Goal: Task Accomplishment & Management: Use online tool/utility

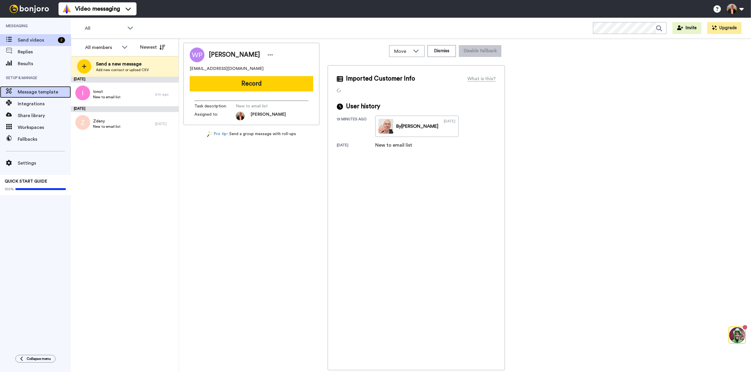
click at [35, 90] on span "Message template" at bounding box center [44, 92] width 53 height 7
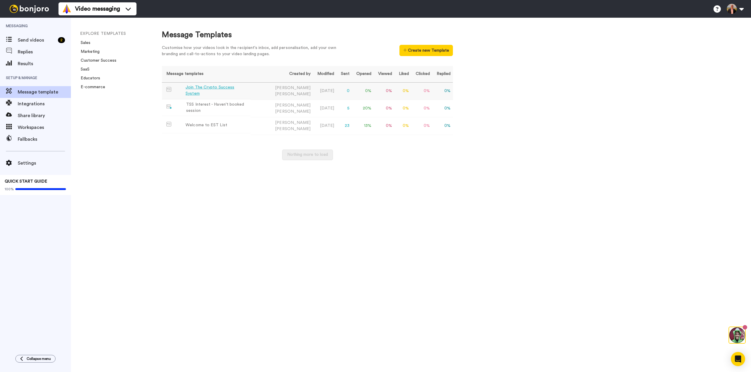
click at [203, 89] on div "Join The Crypto Success System" at bounding box center [216, 90] width 62 height 12
